Goal: Transaction & Acquisition: Purchase product/service

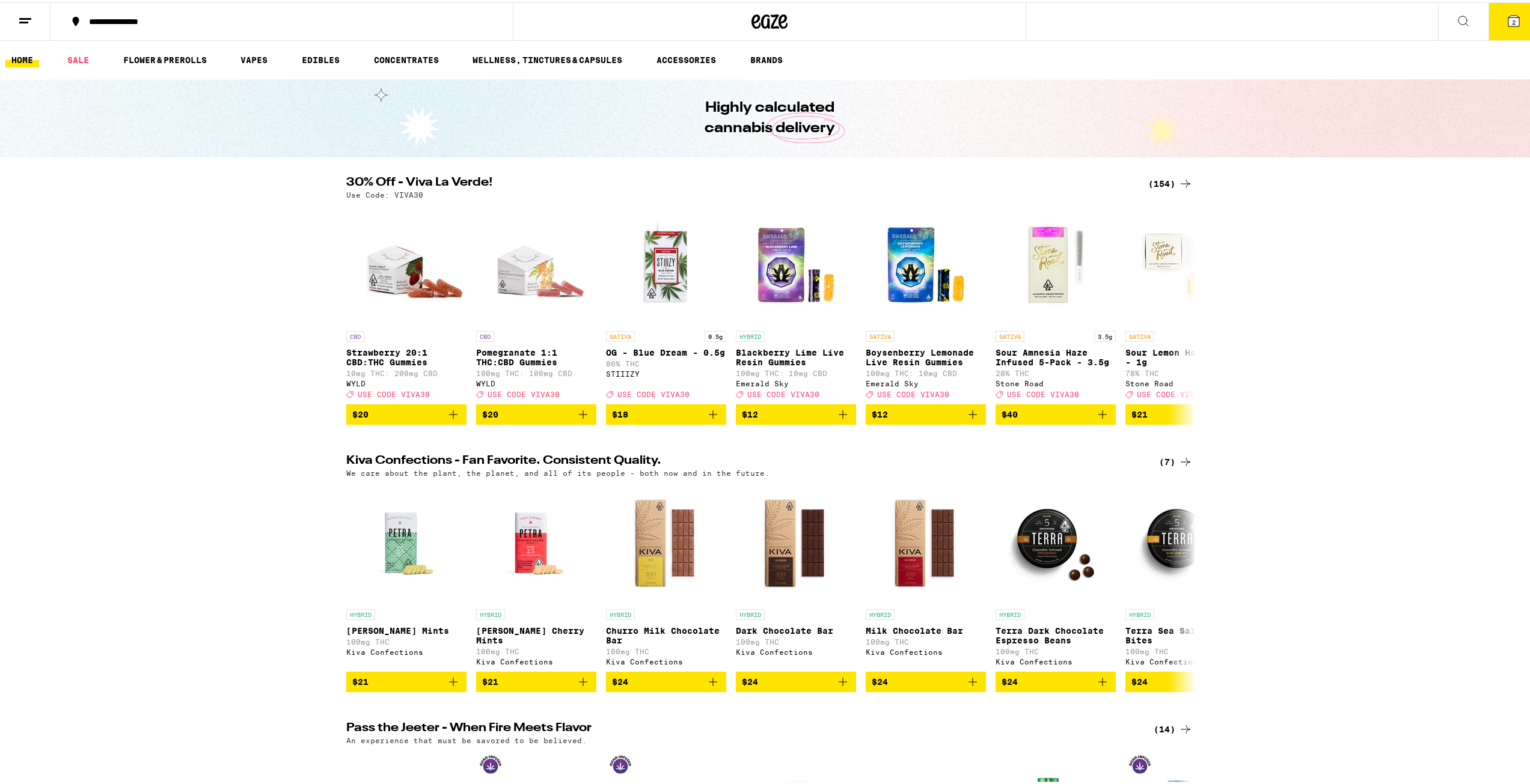
drag, startPoint x: 1505, startPoint y: 16, endPoint x: 1513, endPoint y: 54, distance: 38.8
click at [1512, 16] on span "2" at bounding box center [1514, 19] width 4 height 7
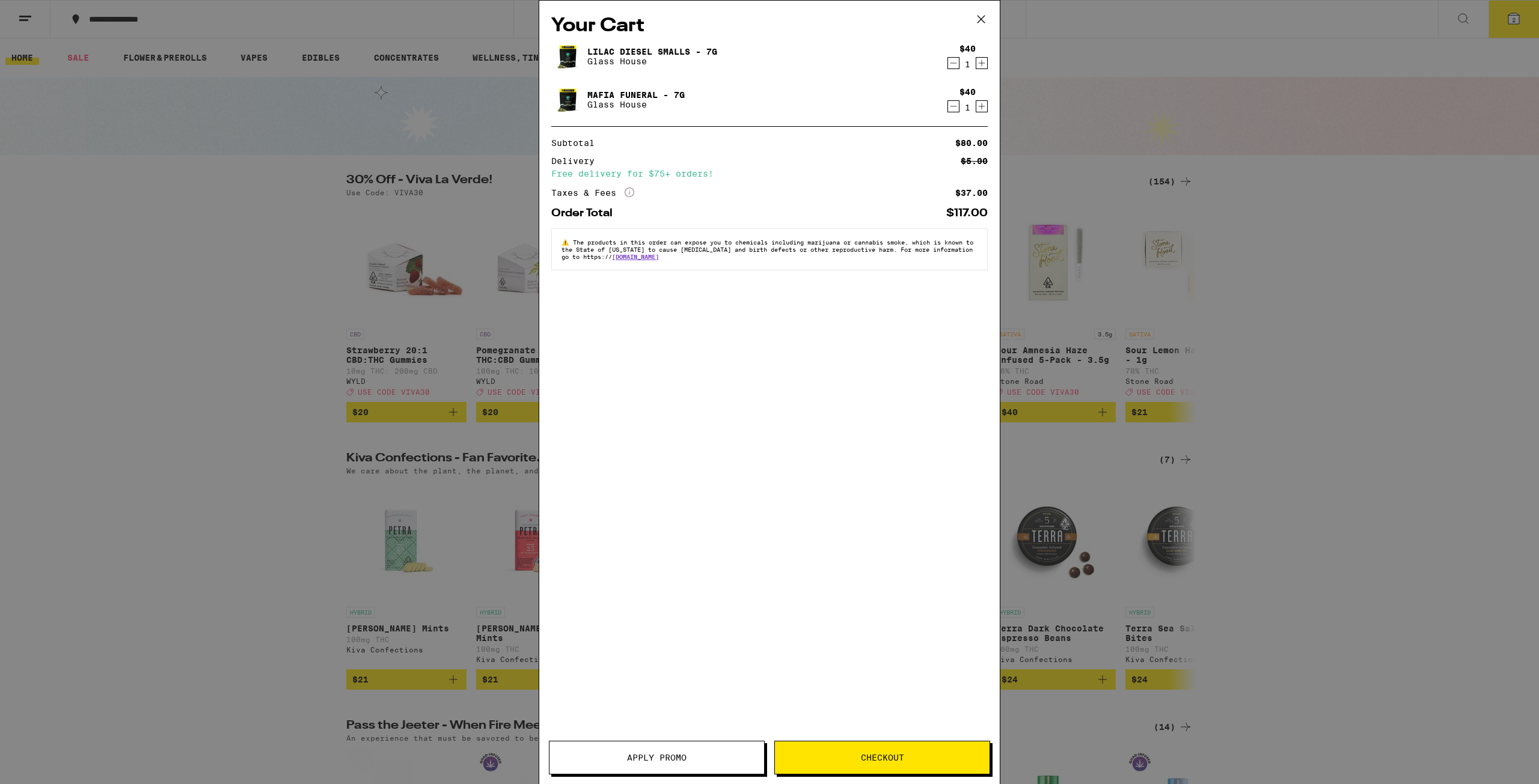
click at [671, 753] on span "Apply Promo" at bounding box center [658, 758] width 60 height 9
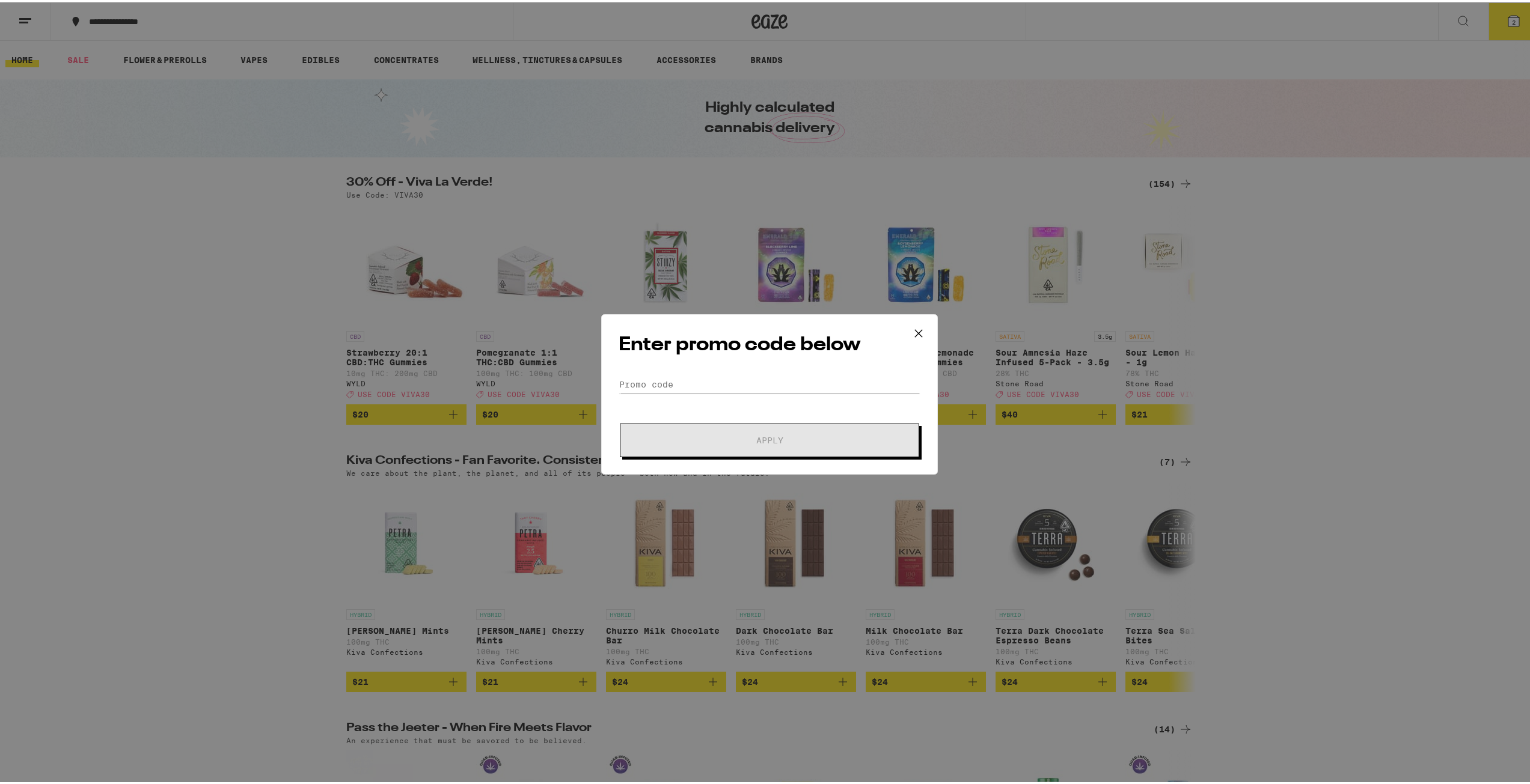
drag, startPoint x: 732, startPoint y: 368, endPoint x: 738, endPoint y: 364, distance: 7.2
click at [732, 368] on div "Enter promo code below Promo Code Apply" at bounding box center [769, 392] width 337 height 160
click at [745, 387] on input "Promo Code" at bounding box center [769, 382] width 301 height 18
type input "Viva30"
click at [620, 421] on button "Apply" at bounding box center [769, 438] width 300 height 33
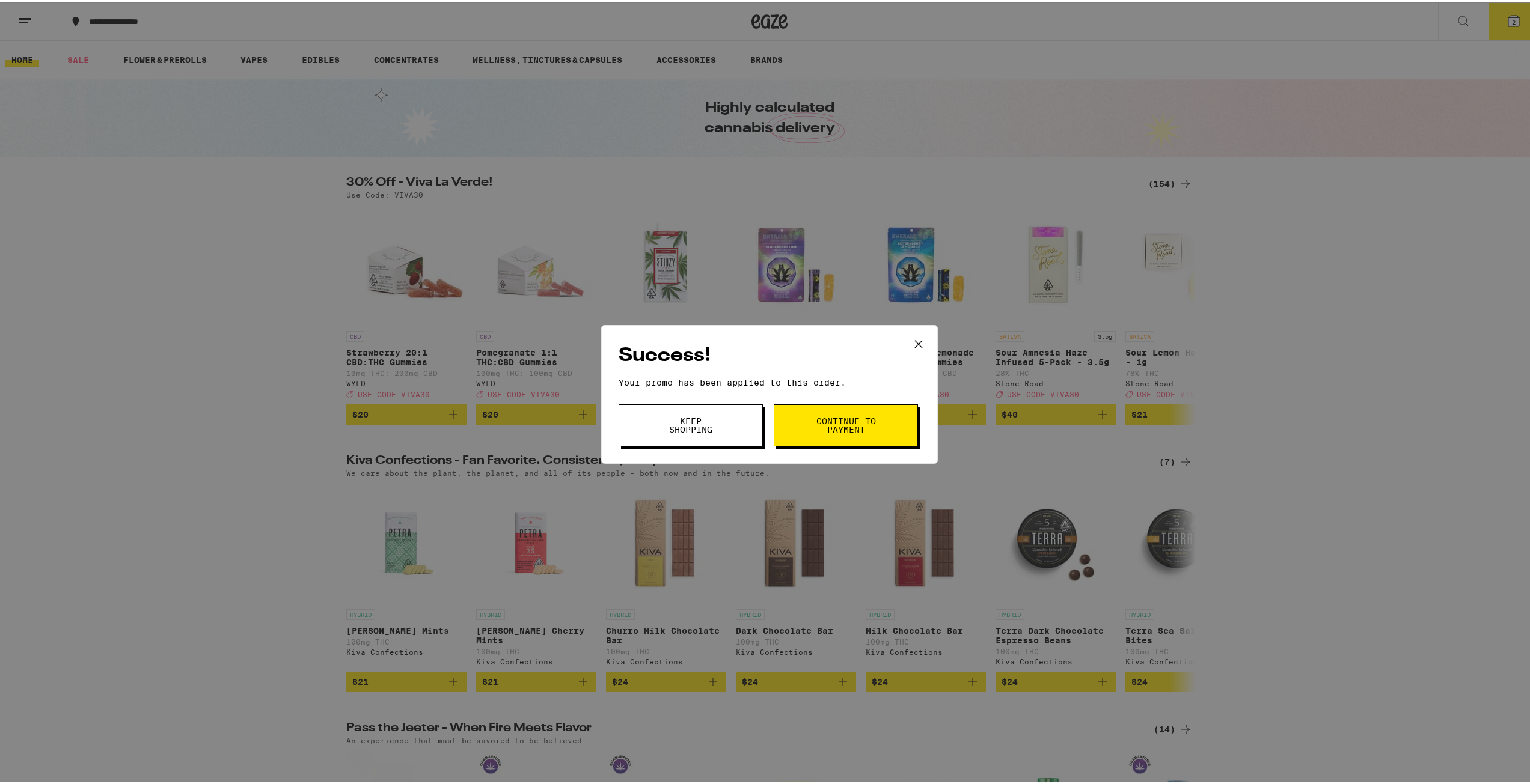
click at [686, 430] on span "Keep Shopping" at bounding box center [691, 423] width 62 height 17
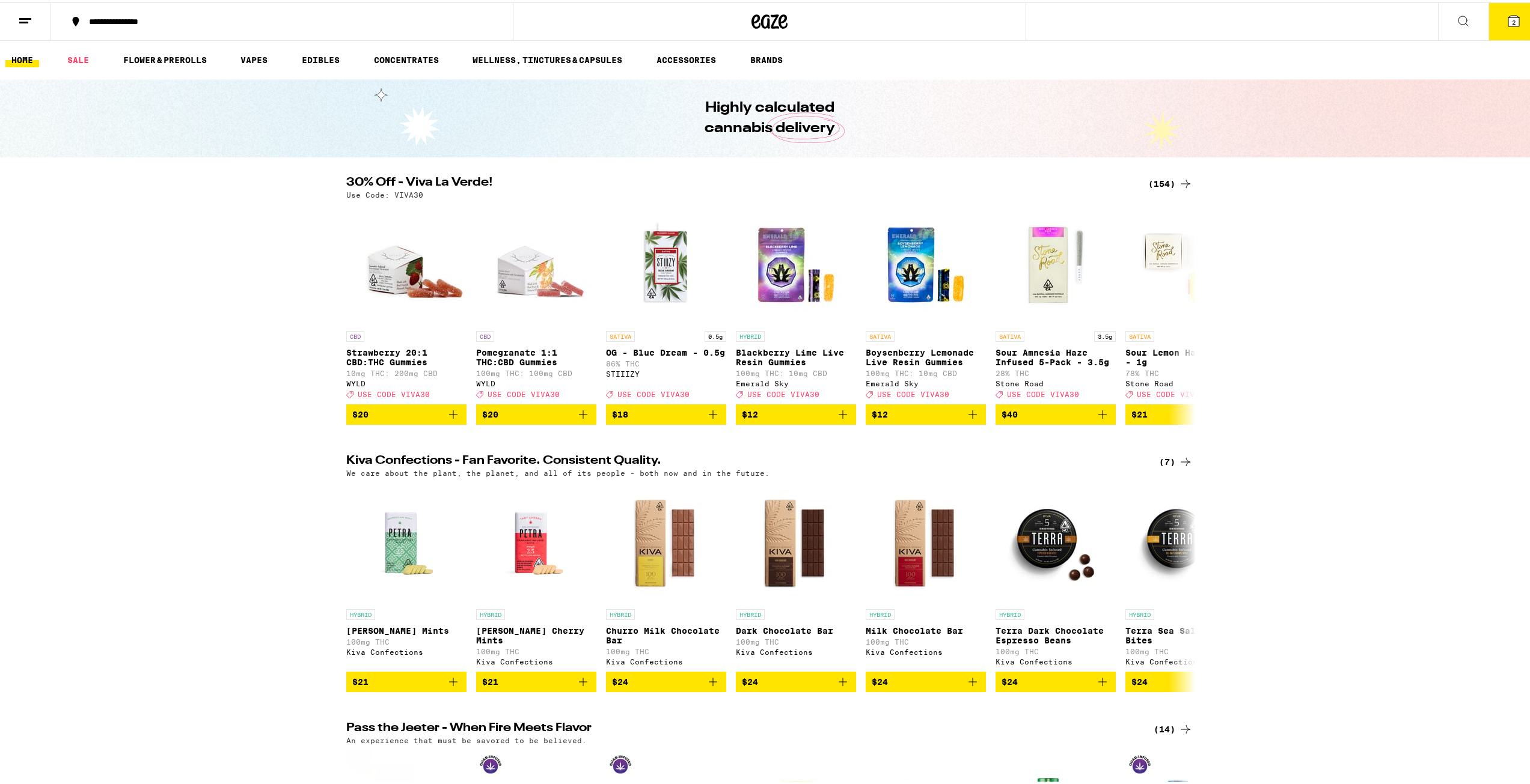
click at [1497, 11] on button "2" at bounding box center [1513, 19] width 50 height 37
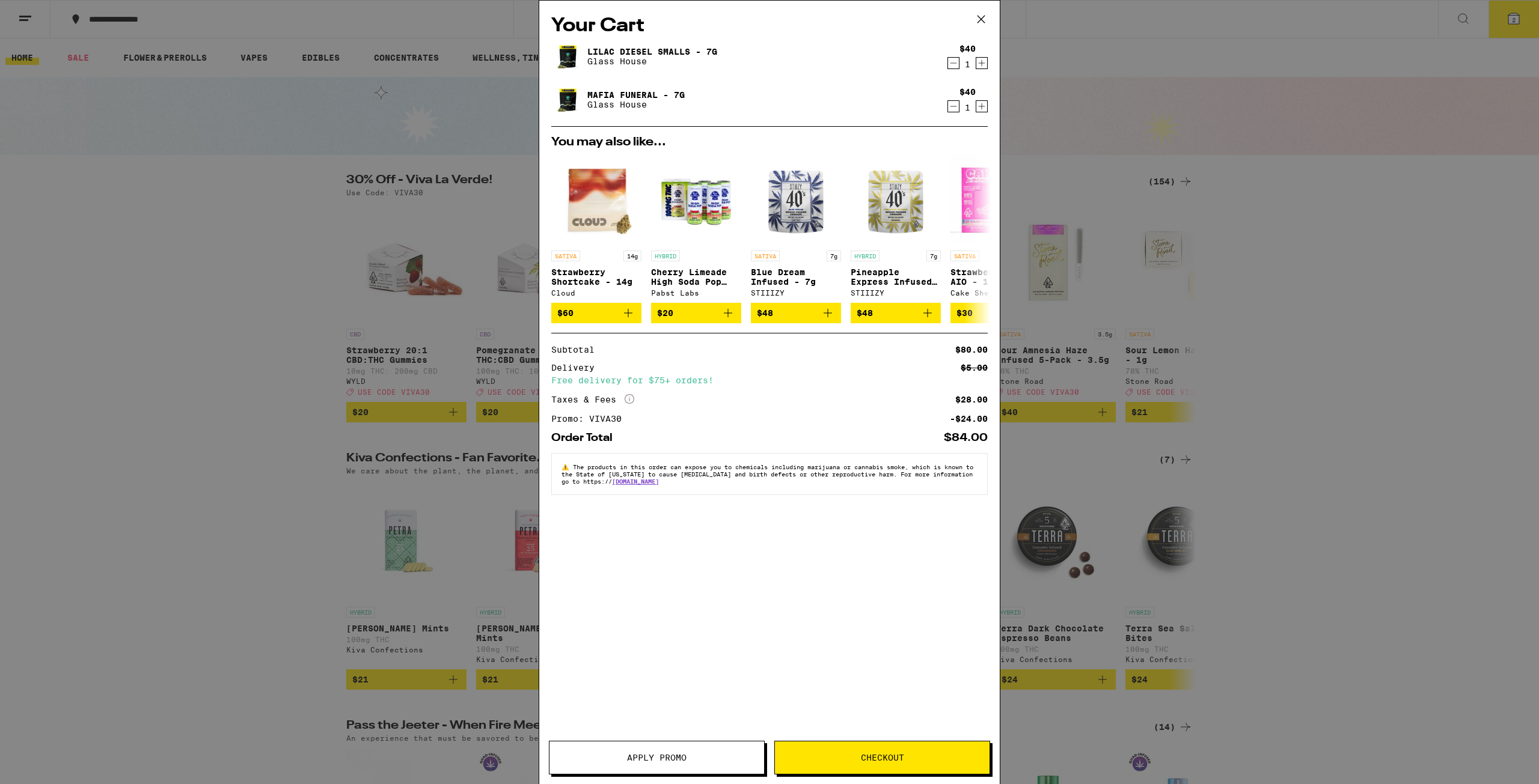
click at [911, 761] on span "Checkout" at bounding box center [882, 758] width 215 height 9
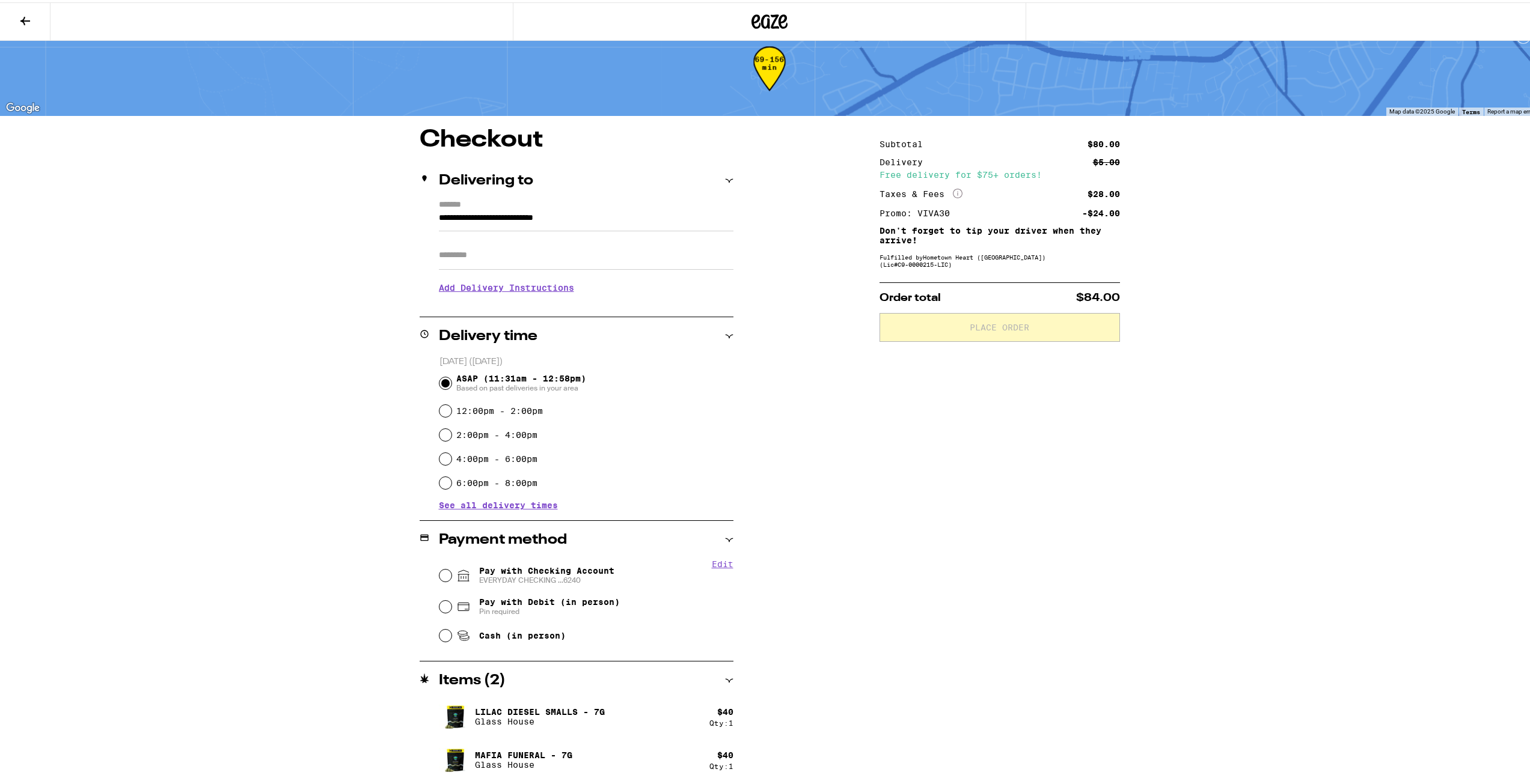
scroll to position [20, 0]
